Goal: Task Accomplishment & Management: Manage account settings

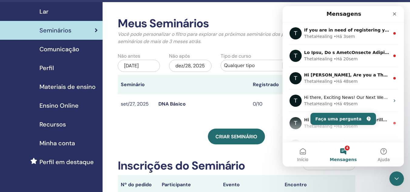
click at [146, 116] on div "Meus Seminários Você pode personalizar o filtro para explorar os próximos semin…" at bounding box center [236, 106] width 237 height 178
click at [394, 16] on icon "Fechar" at bounding box center [394, 14] width 5 height 5
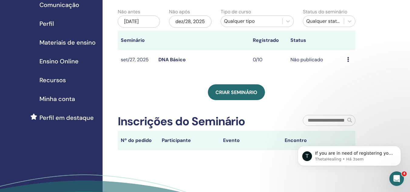
scroll to position [31, 0]
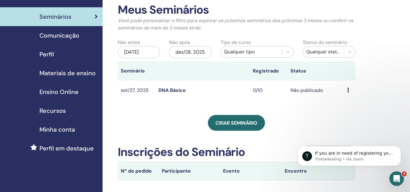
click at [302, 92] on td "Não publicado" at bounding box center [315, 91] width 56 height 20
click at [347, 90] on icon at bounding box center [348, 90] width 2 height 5
click at [348, 103] on link "Editar" at bounding box center [342, 104] width 13 height 6
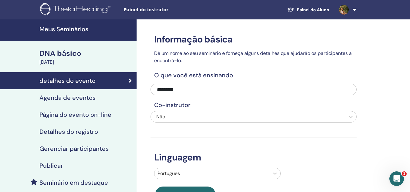
click at [64, 113] on font "Página do evento on-line" at bounding box center [75, 115] width 72 height 8
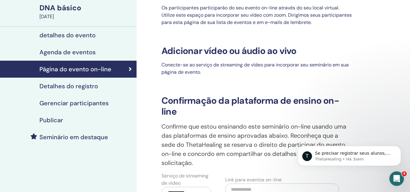
scroll to position [45, 0]
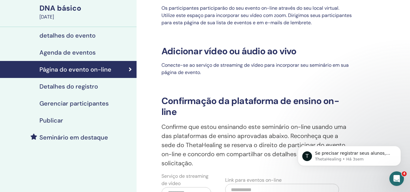
click at [84, 84] on font "Detalhes do registro" at bounding box center [68, 86] width 59 height 8
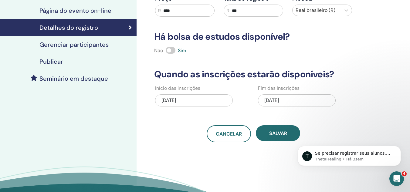
scroll to position [104, 0]
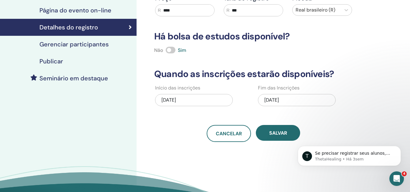
click at [71, 48] on font "Gerenciar participantes" at bounding box center [73, 44] width 69 height 8
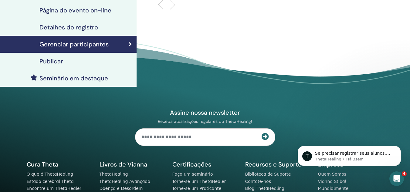
click at [71, 59] on div "Publicar" at bounding box center [68, 61] width 127 height 7
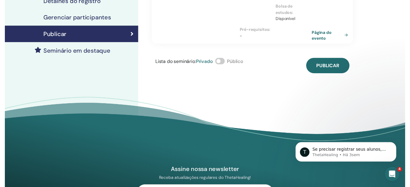
scroll to position [130, 0]
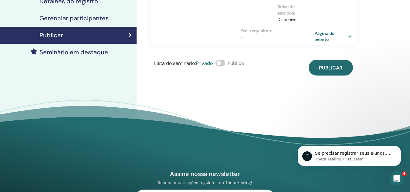
click at [80, 54] on font "Seminário em destaque" at bounding box center [73, 52] width 69 height 8
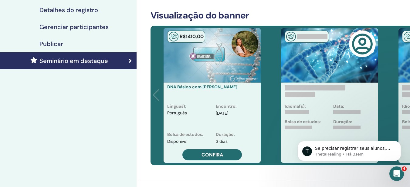
scroll to position [122, 0]
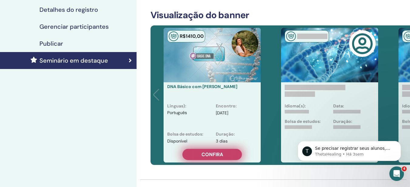
click at [215, 155] on font "Confira" at bounding box center [212, 155] width 22 height 6
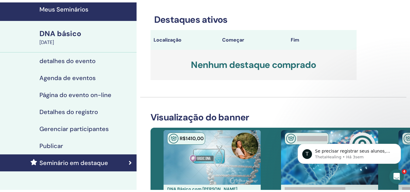
scroll to position [22, 0]
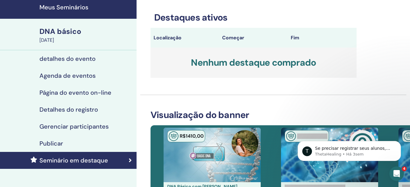
click at [83, 59] on font "detalhes do evento" at bounding box center [67, 59] width 56 height 8
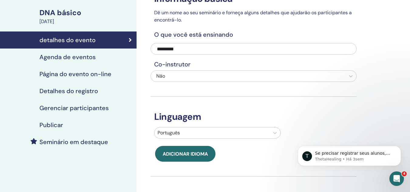
scroll to position [40, 0]
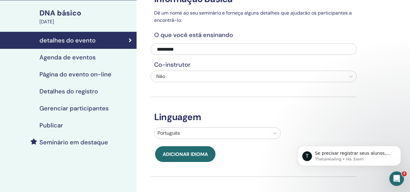
click at [46, 125] on font "Publicar" at bounding box center [51, 125] width 24 height 8
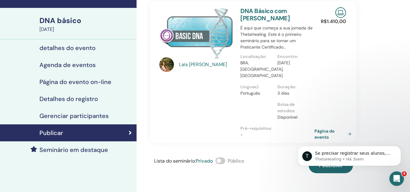
scroll to position [32, 0]
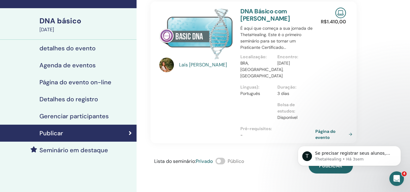
click at [319, 129] on font "Página do evento" at bounding box center [325, 134] width 20 height 11
